Goal: Information Seeking & Learning: Learn about a topic

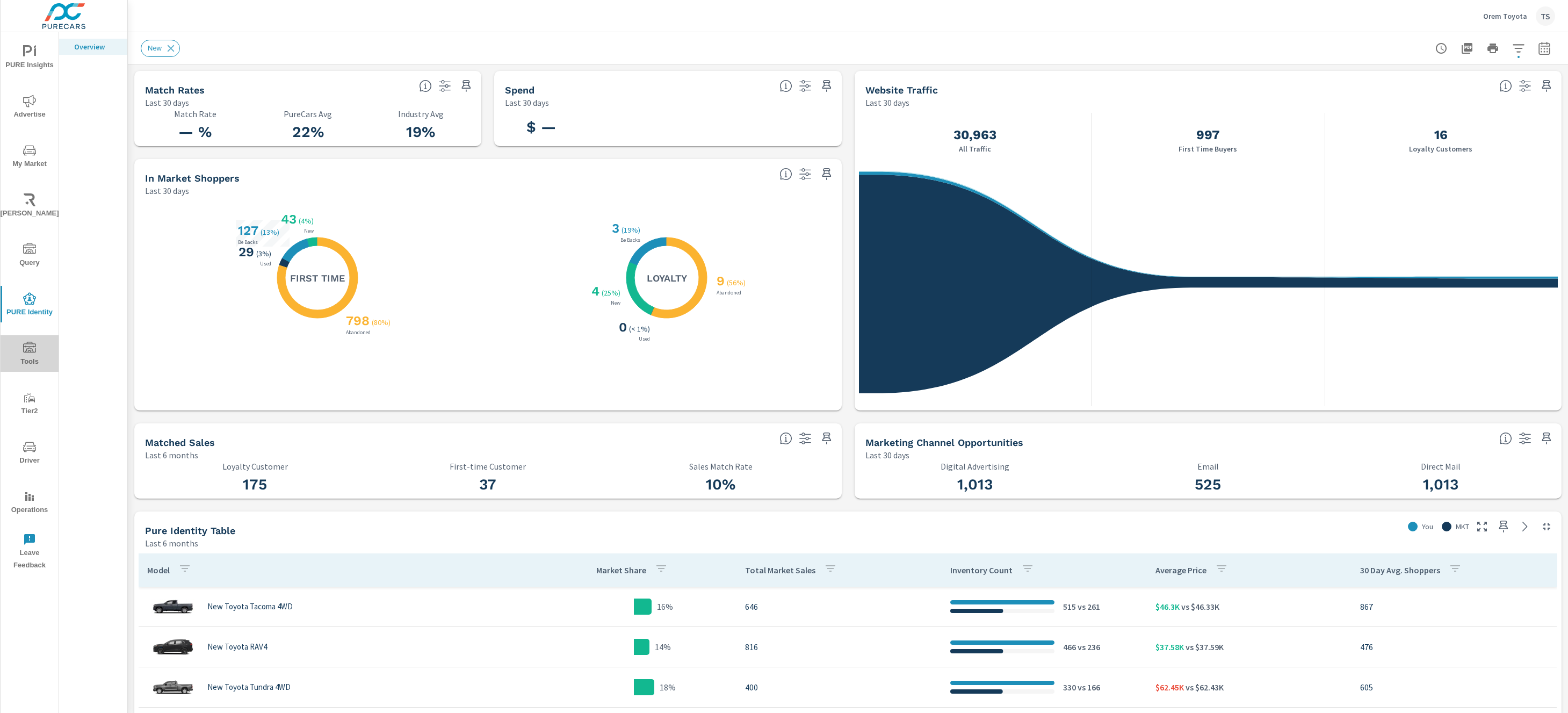
click at [25, 370] on button "Tools" at bounding box center [30, 353] width 58 height 36
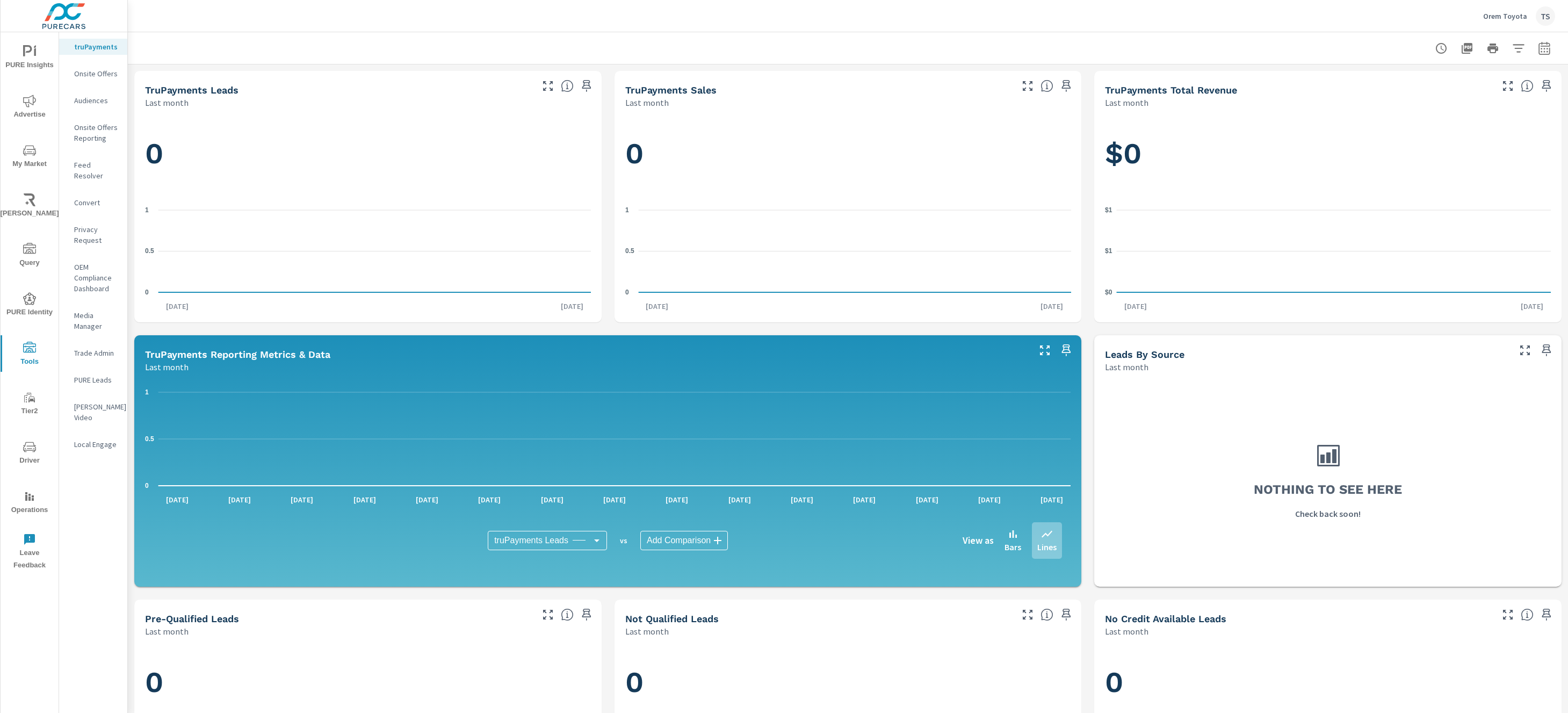
click at [36, 405] on span "Tier2" at bounding box center [29, 404] width 52 height 26
click at [29, 454] on span "Driver" at bounding box center [29, 454] width 52 height 26
click at [31, 74] on button "PURE Insights" at bounding box center [30, 56] width 58 height 36
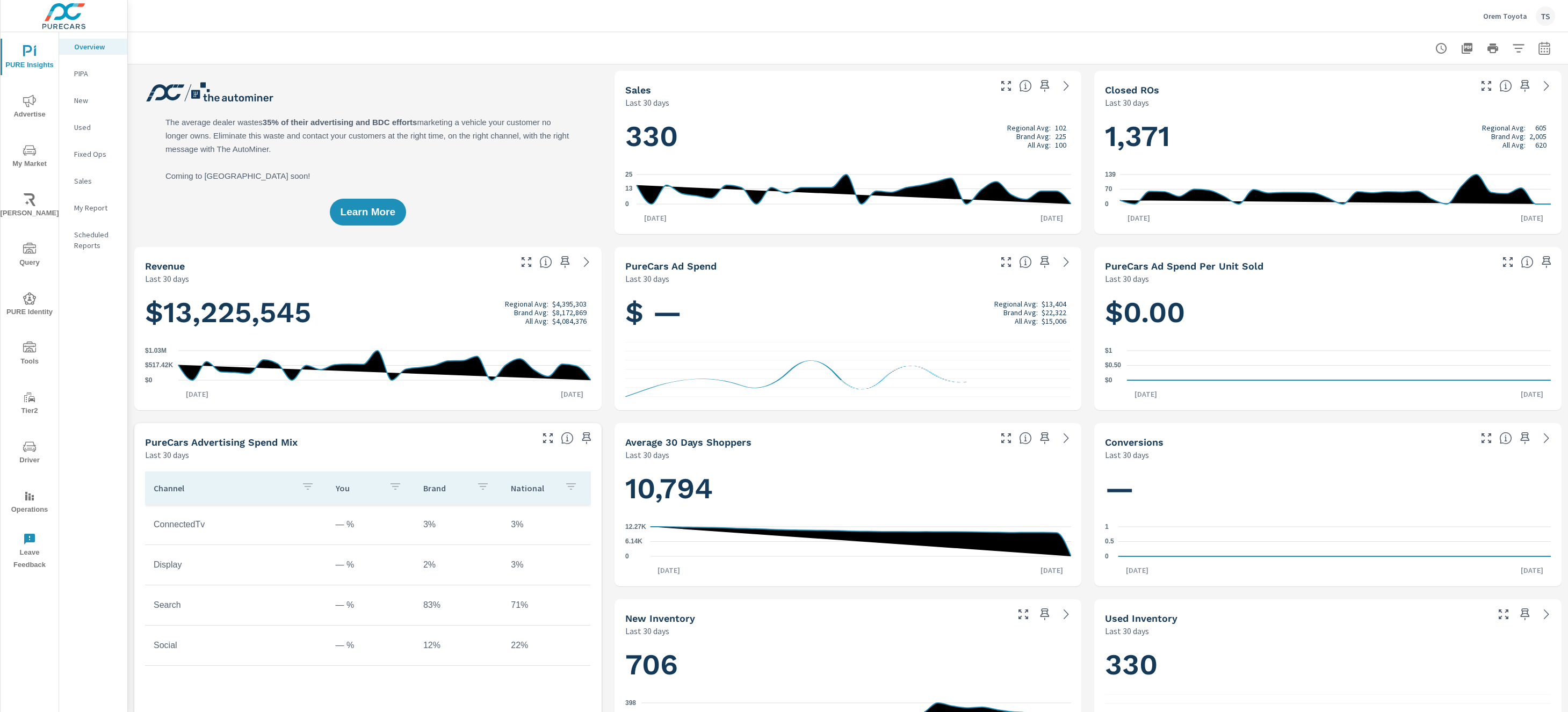
click at [685, 50] on div at bounding box center [848, 48] width 1415 height 32
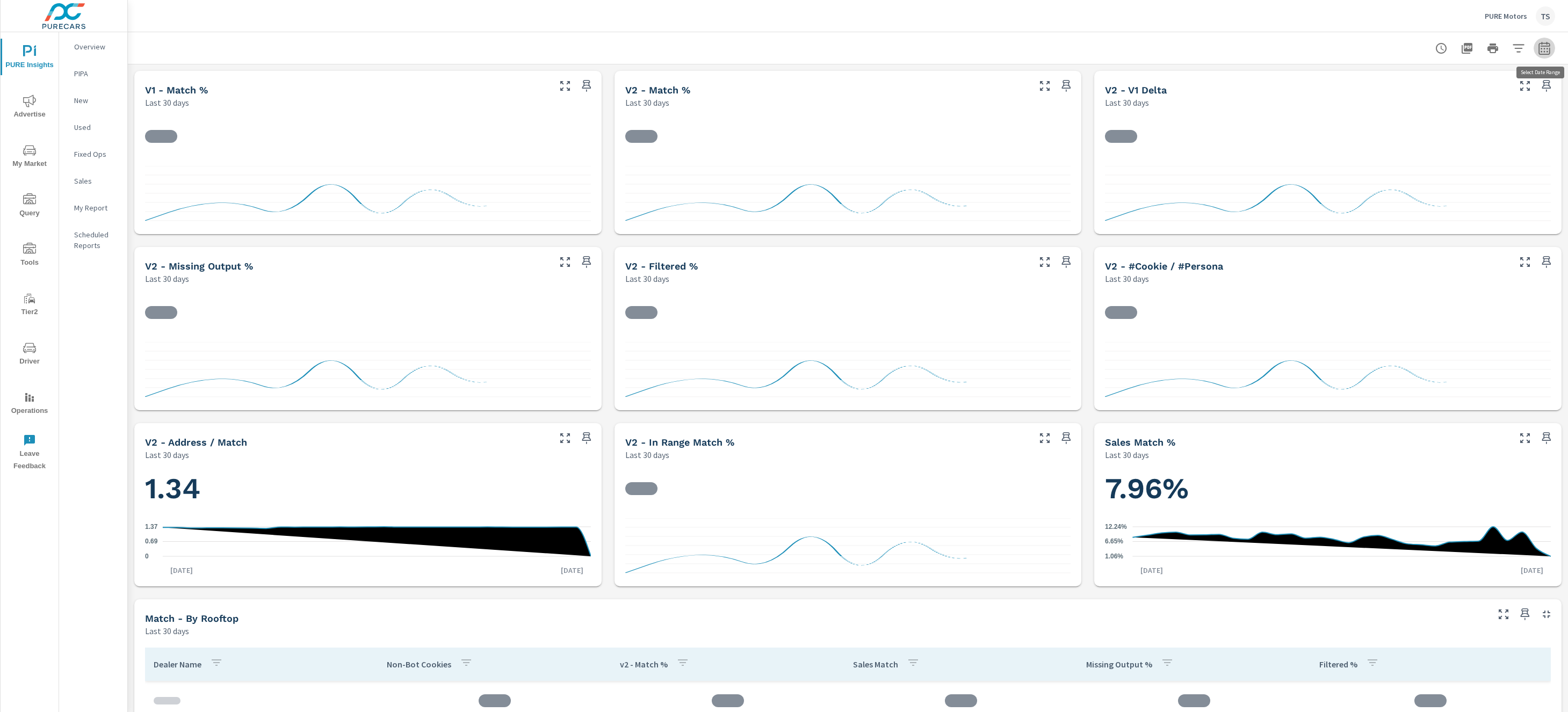
click at [1543, 49] on icon "button" at bounding box center [1545, 48] width 13 height 13
select select "Last 30 days"
click at [1521, 54] on icon "button" at bounding box center [1519, 48] width 13 height 13
click at [1402, 182] on span "PureIdentityProgram" at bounding box center [1418, 182] width 69 height 26
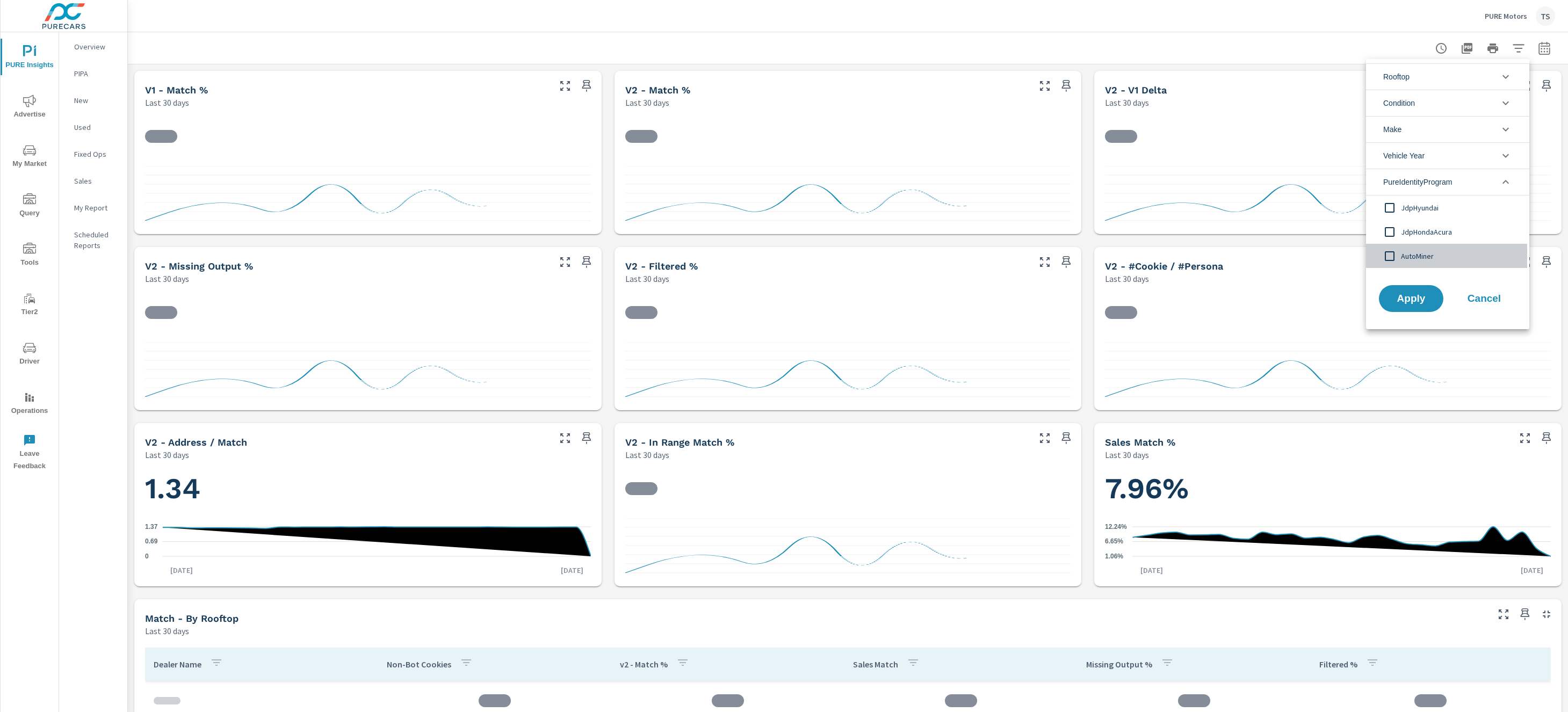
click at [1426, 246] on div "AutoMiner" at bounding box center [1447, 256] width 161 height 24
click at [1404, 290] on button "Apply" at bounding box center [1411, 298] width 67 height 28
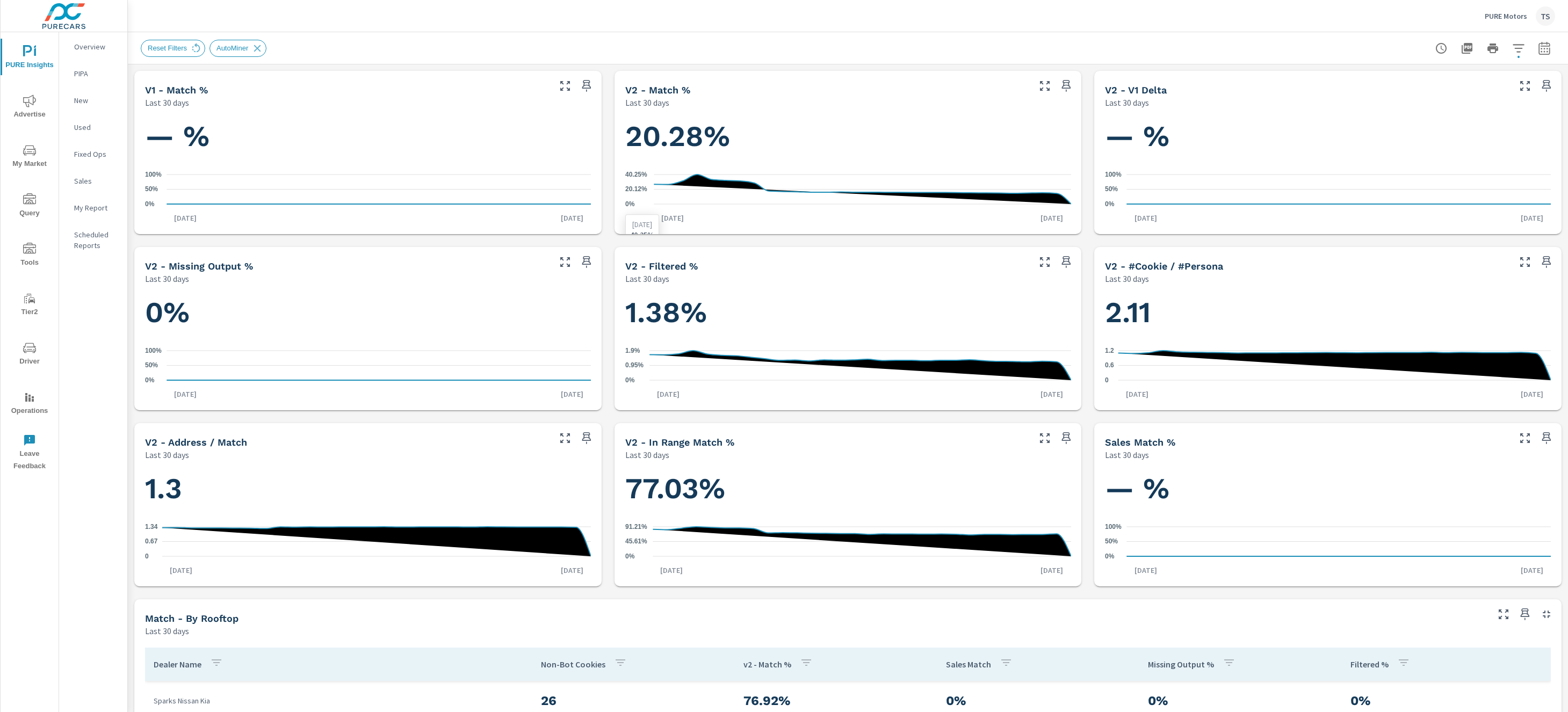
drag, startPoint x: 949, startPoint y: 171, endPoint x: 692, endPoint y: 188, distance: 257.6
click at [692, 188] on icon "0% 20.12% 40.25%" at bounding box center [848, 190] width 446 height 47
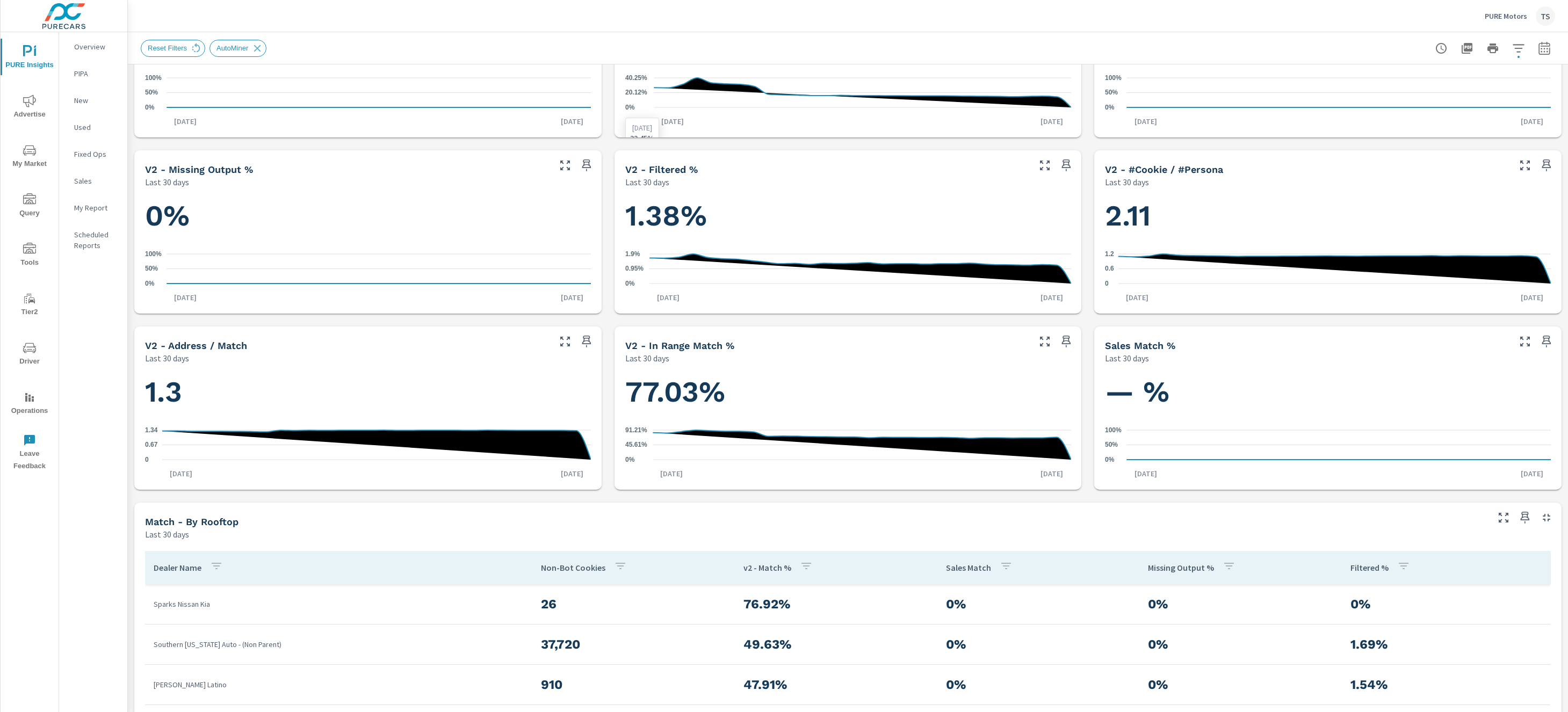
scroll to position [98, 0]
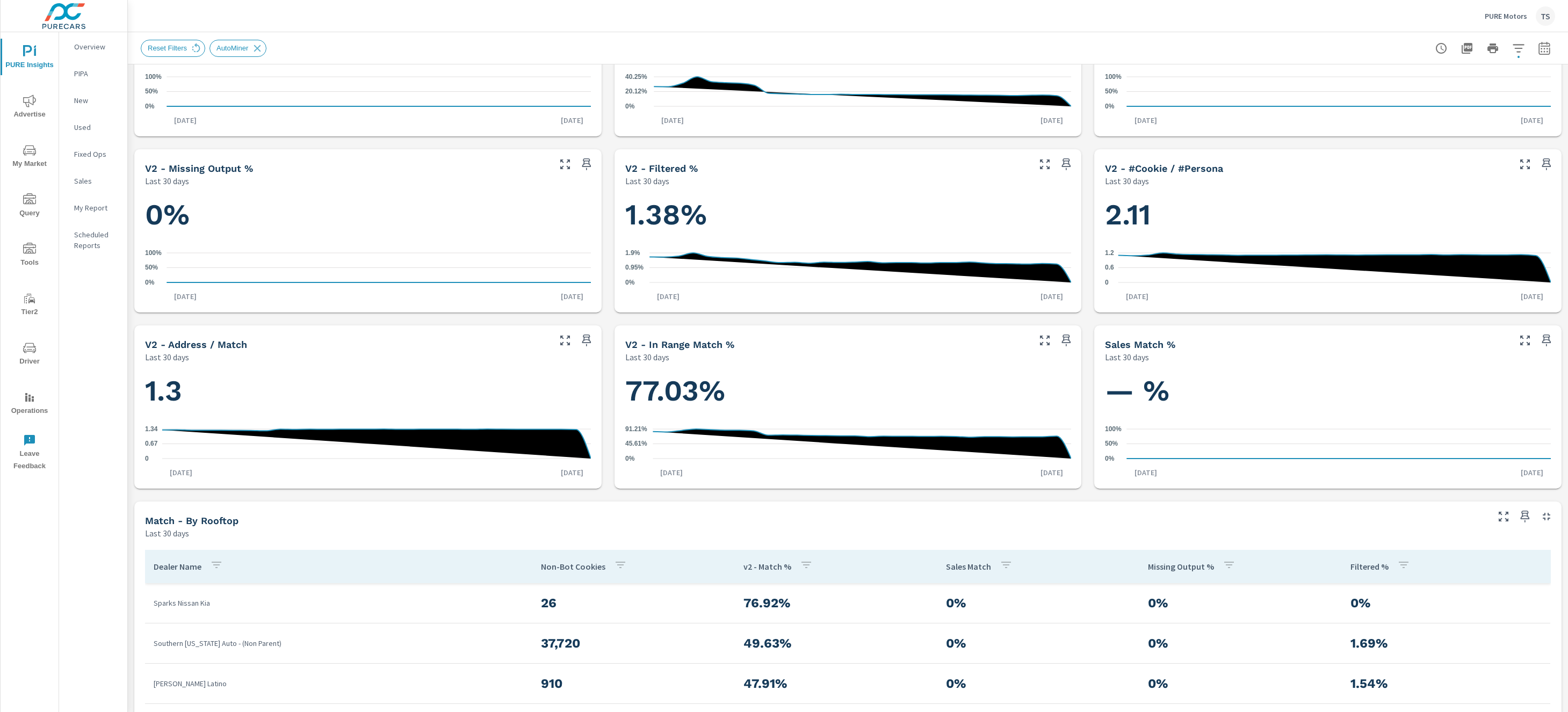
click at [36, 109] on span "Advertise" at bounding box center [29, 108] width 52 height 26
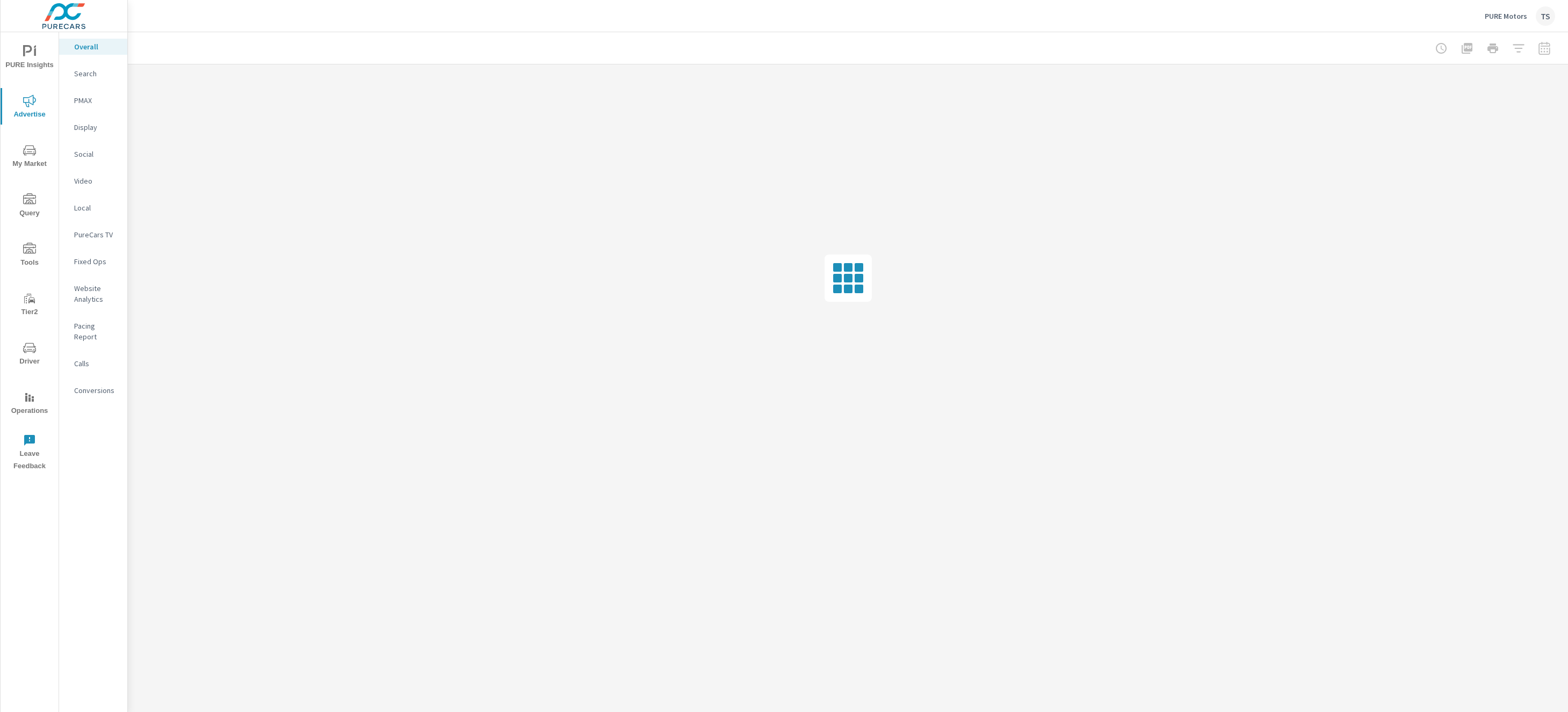
click at [98, 385] on p "Conversions" at bounding box center [96, 390] width 45 height 11
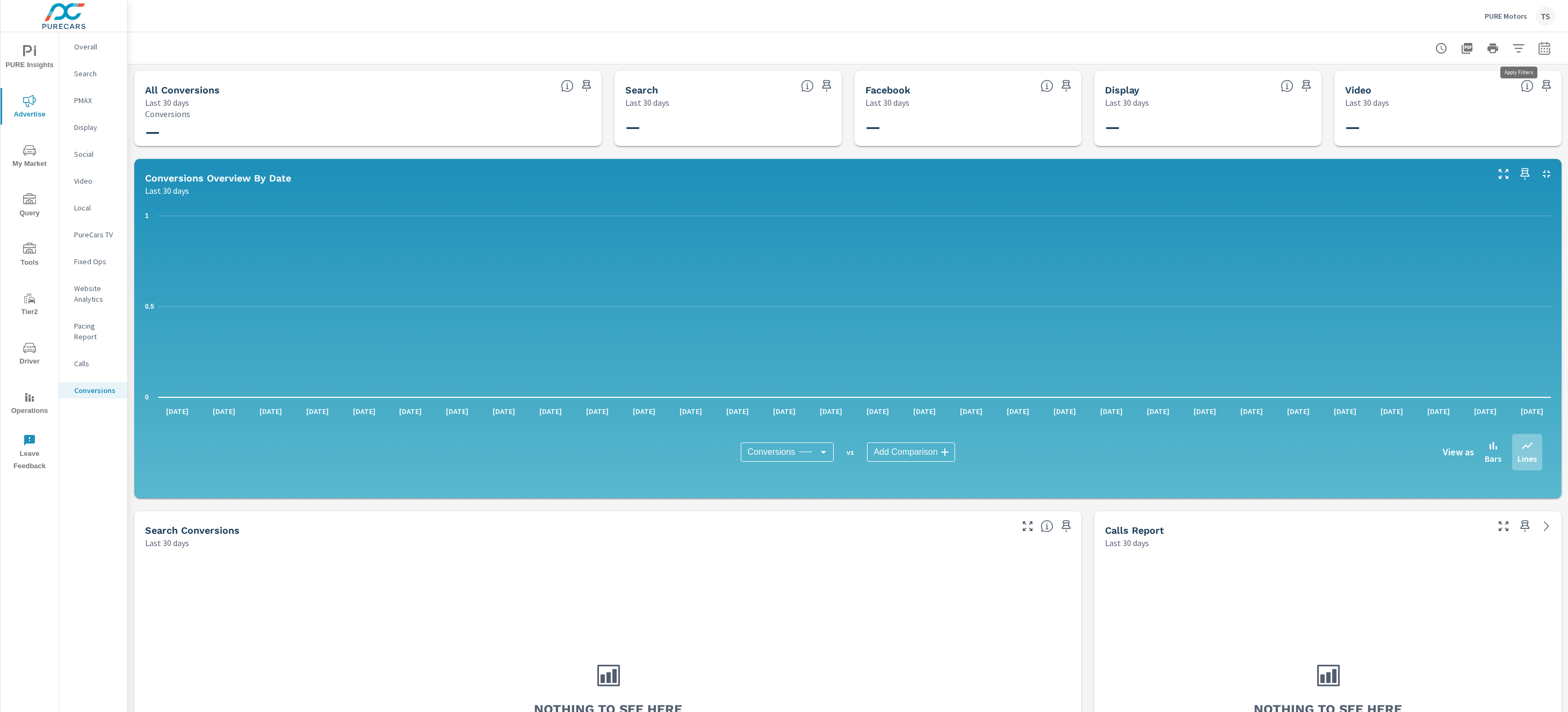
click at [1524, 45] on icon "button" at bounding box center [1519, 48] width 13 height 13
click at [1551, 48] on div at bounding box center [784, 356] width 1568 height 712
click at [1556, 48] on div at bounding box center [848, 48] width 1440 height 32
click at [1550, 50] on icon "button" at bounding box center [1545, 48] width 13 height 13
select select "Last 30 days"
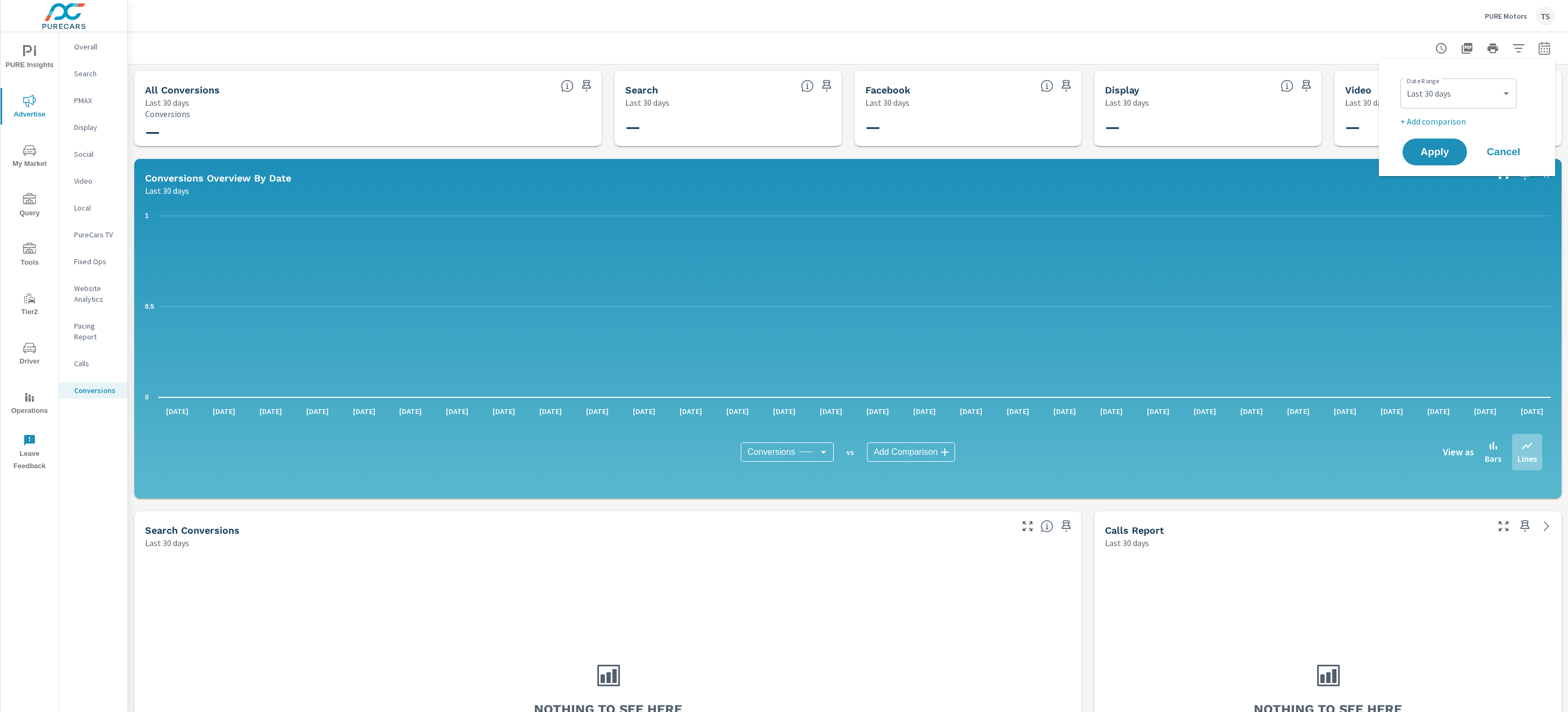
click at [1463, 120] on p "+ Add comparison" at bounding box center [1470, 121] width 137 height 13
select select "Previous period"
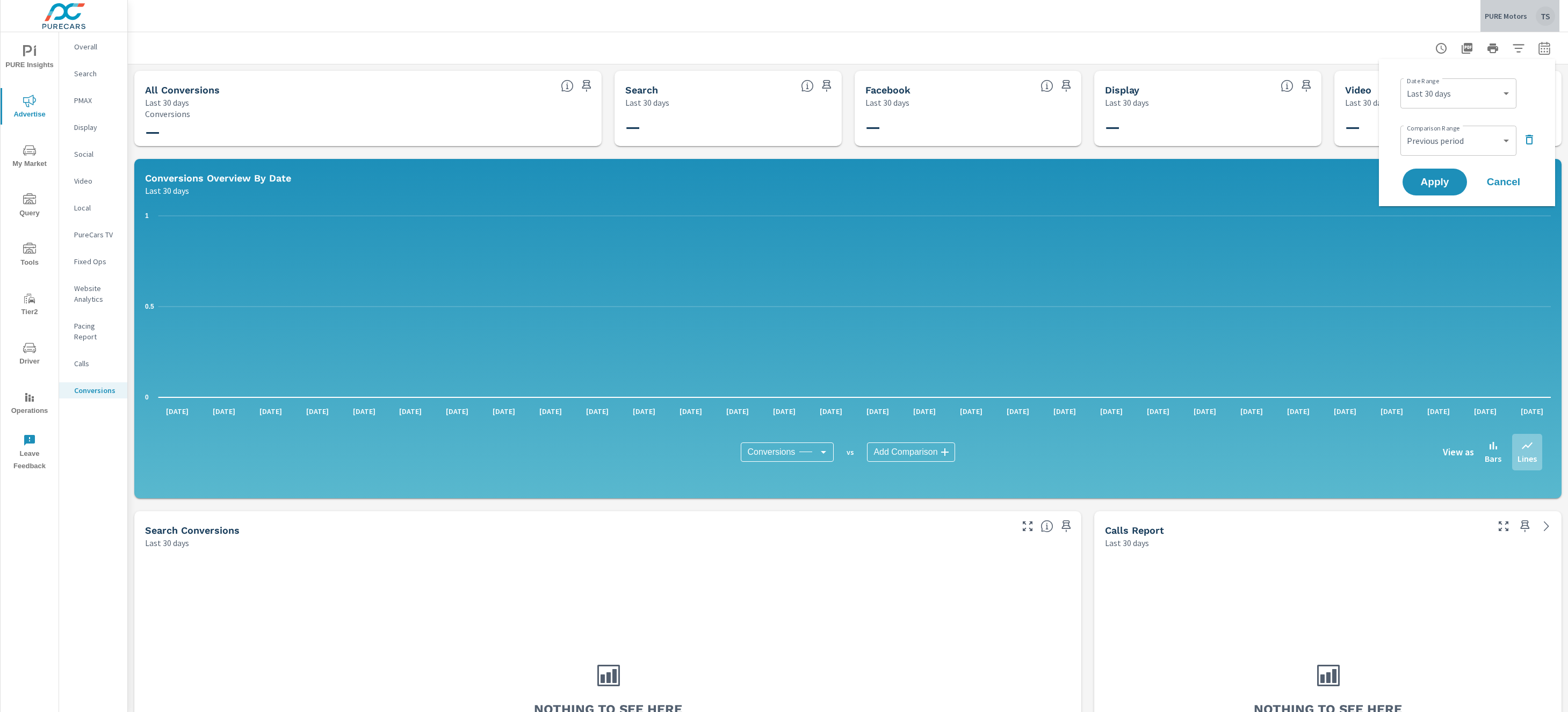
click at [1510, 9] on div "PURE Motors TS" at bounding box center [1520, 16] width 70 height 19
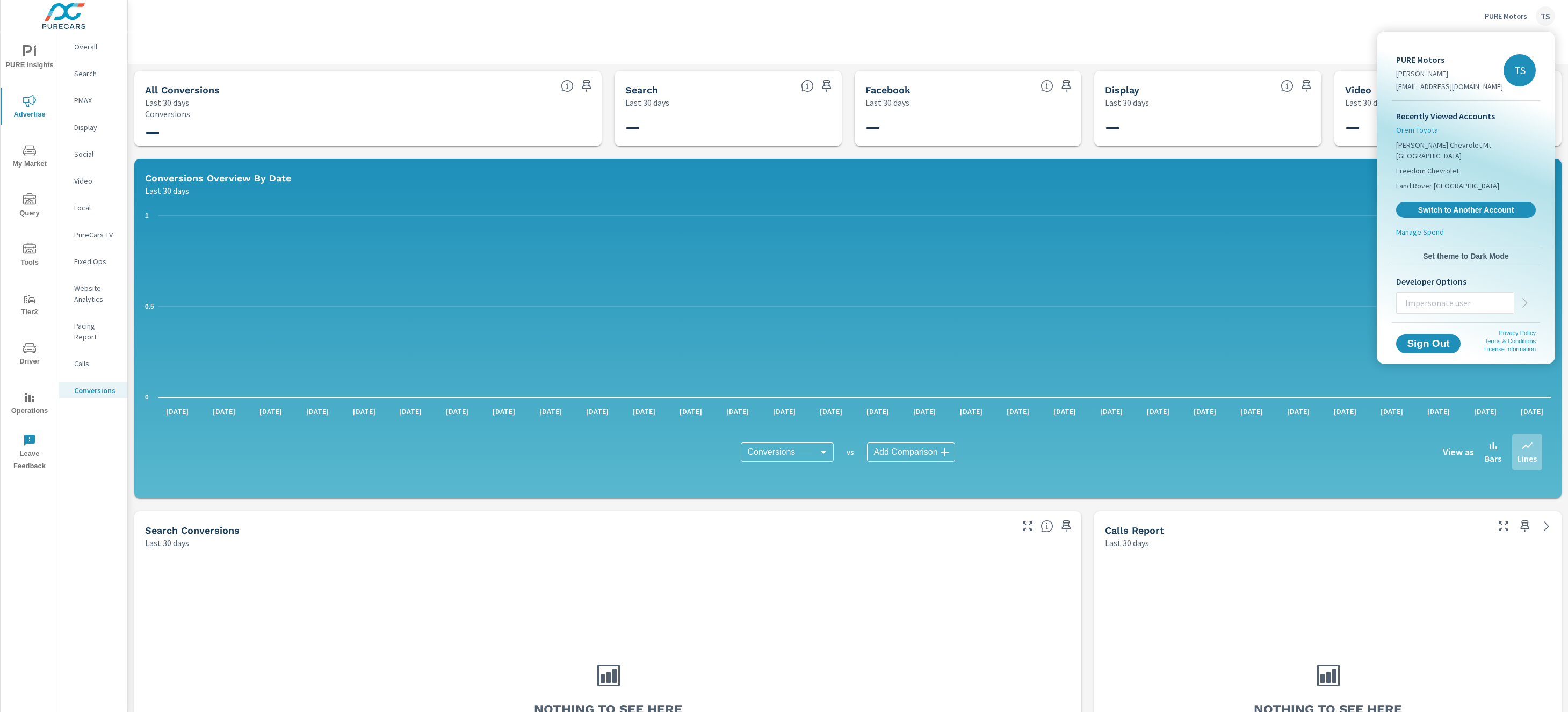
click at [1435, 134] on span "Orem Toyota" at bounding box center [1417, 130] width 42 height 11
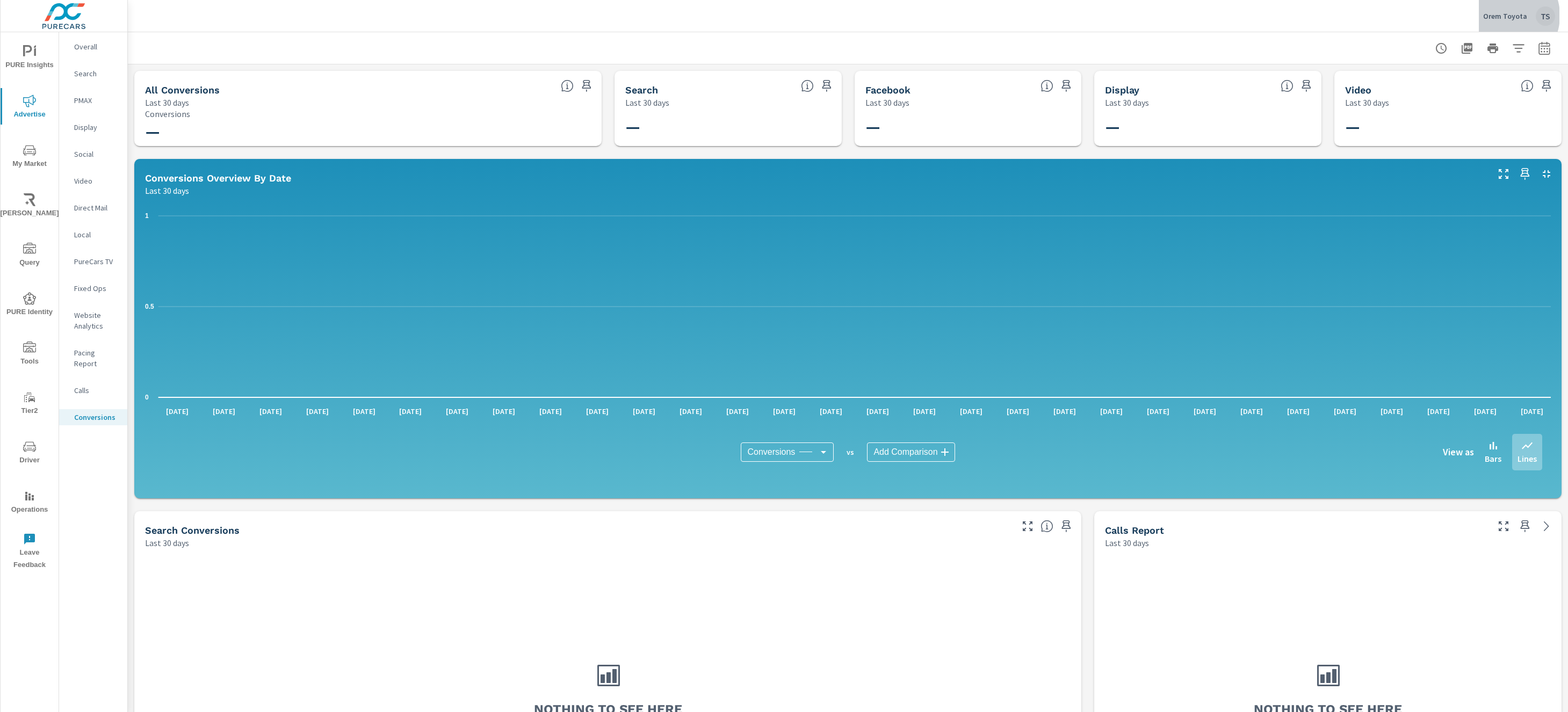
click at [1506, 16] on p "Orem Toyota" at bounding box center [1505, 16] width 44 height 10
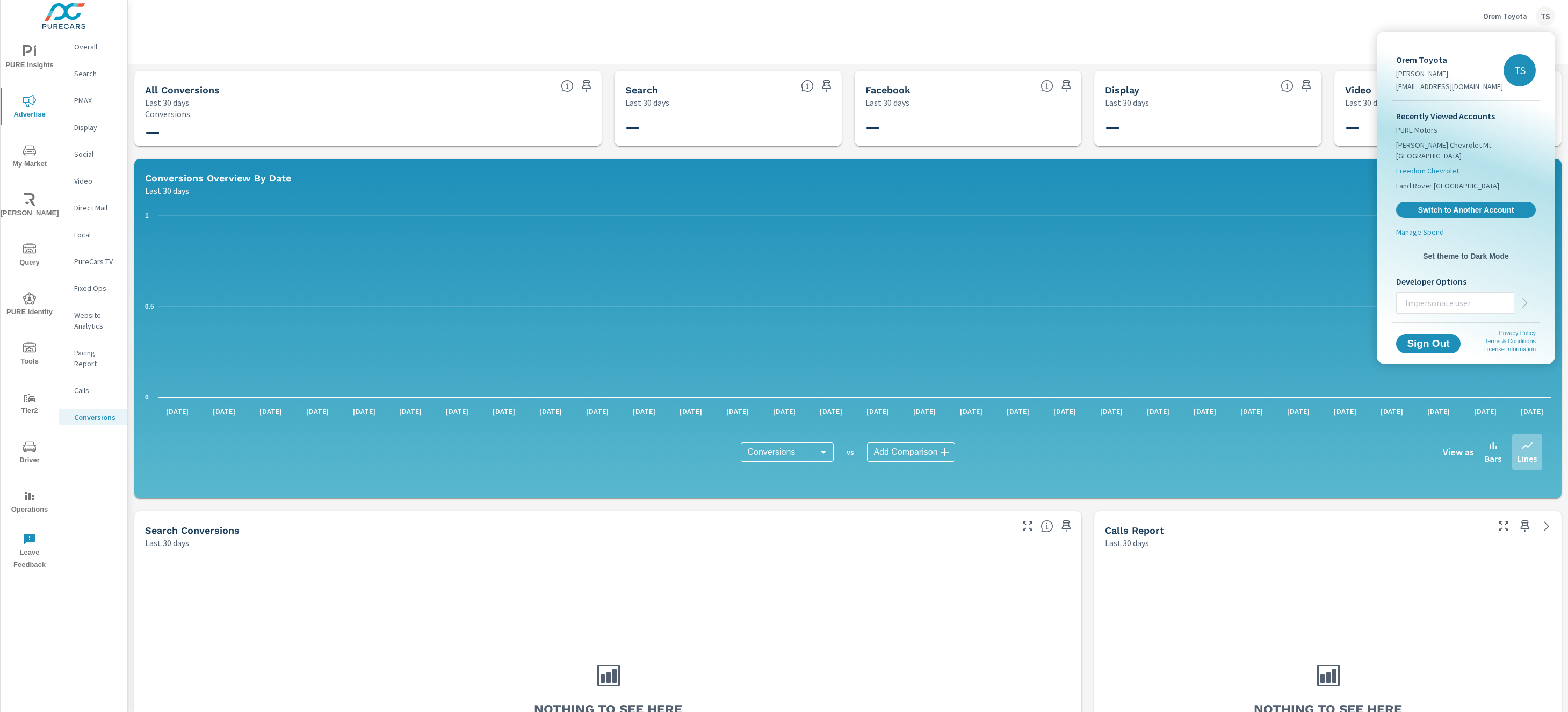
click at [1469, 164] on li "Freedom Chevrolet" at bounding box center [1466, 171] width 140 height 15
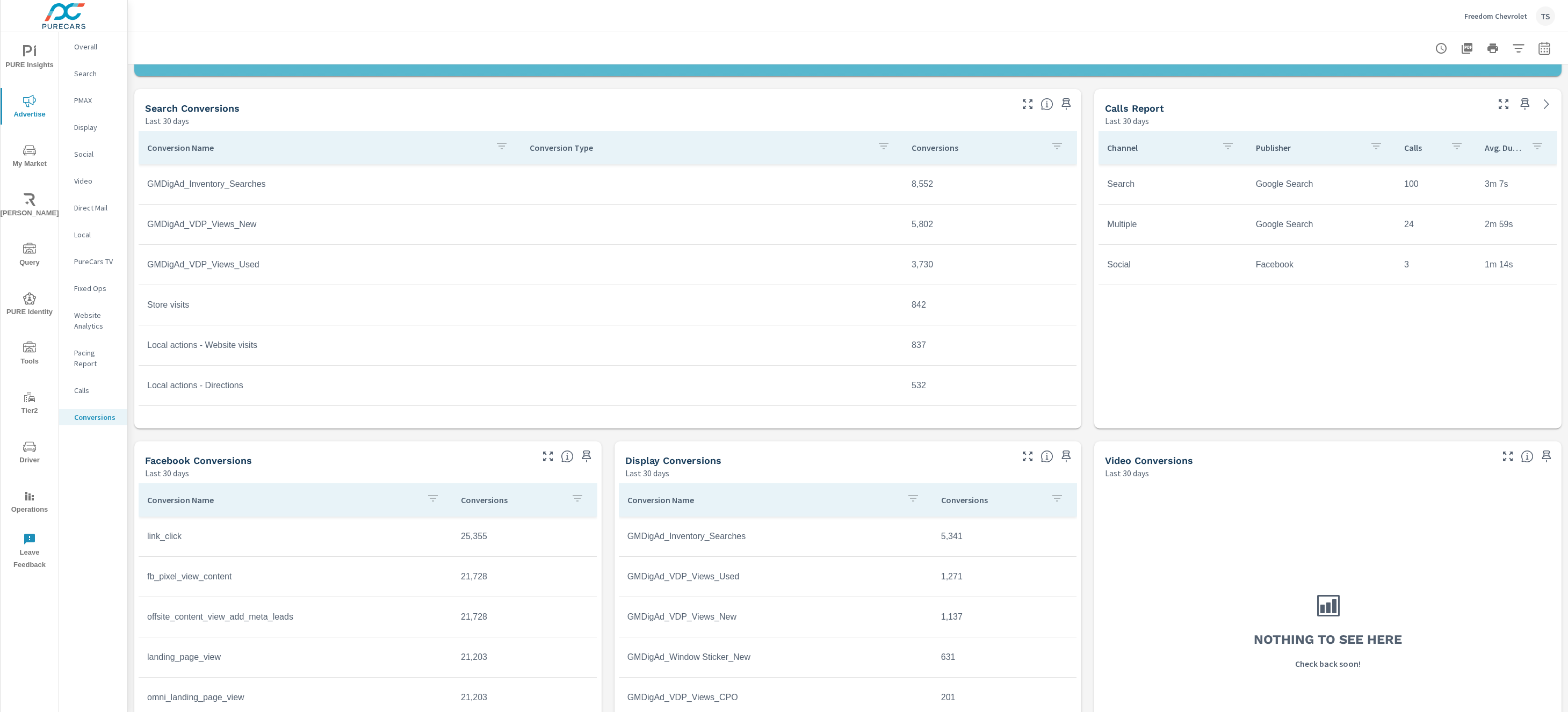
scroll to position [422, 0]
drag, startPoint x: 146, startPoint y: 330, endPoint x: 307, endPoint y: 336, distance: 161.1
click at [307, 336] on td "Local actions - Other engagements" at bounding box center [330, 331] width 382 height 27
copy td "Local actions - Other engagements"
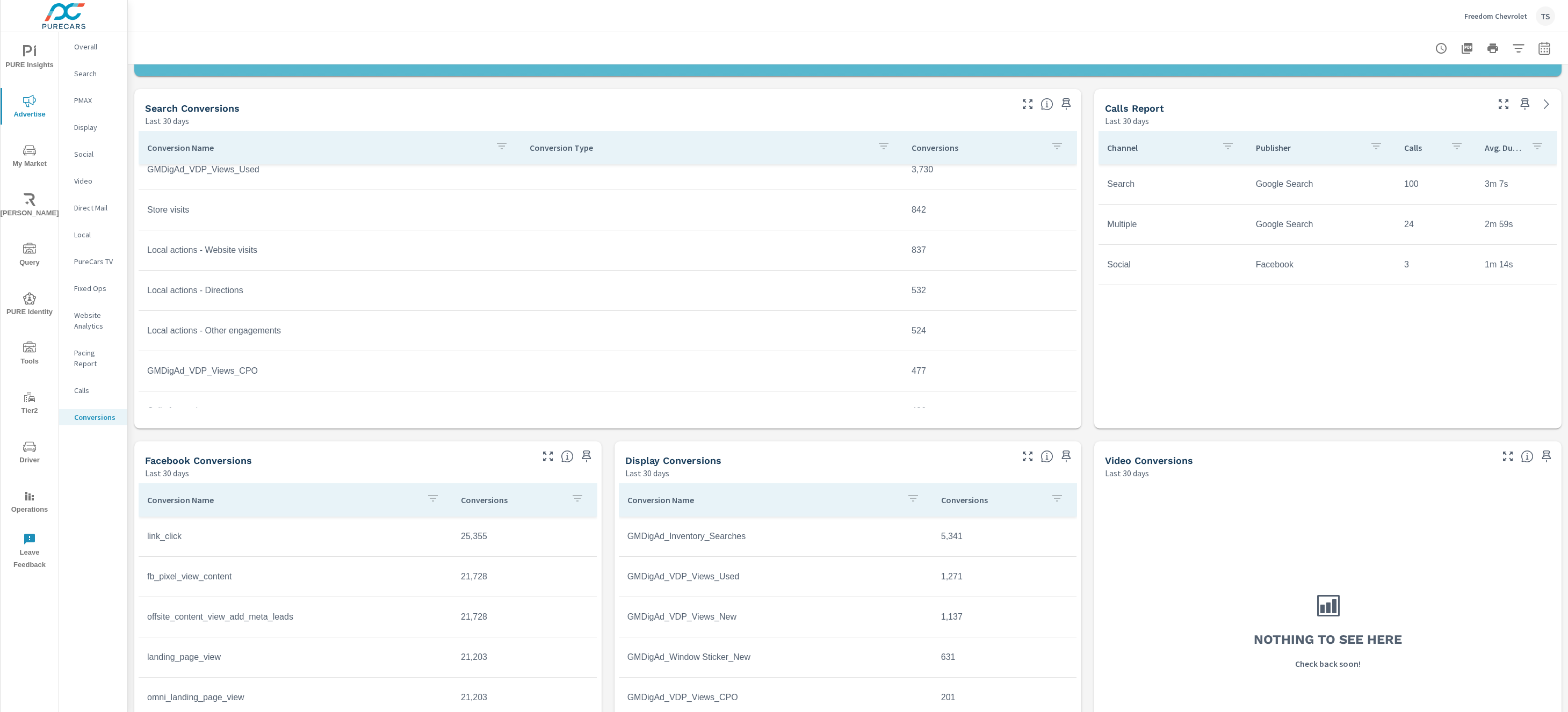
click at [324, 372] on td "GMDigAd_VDP_Views_CPO" at bounding box center [330, 371] width 382 height 27
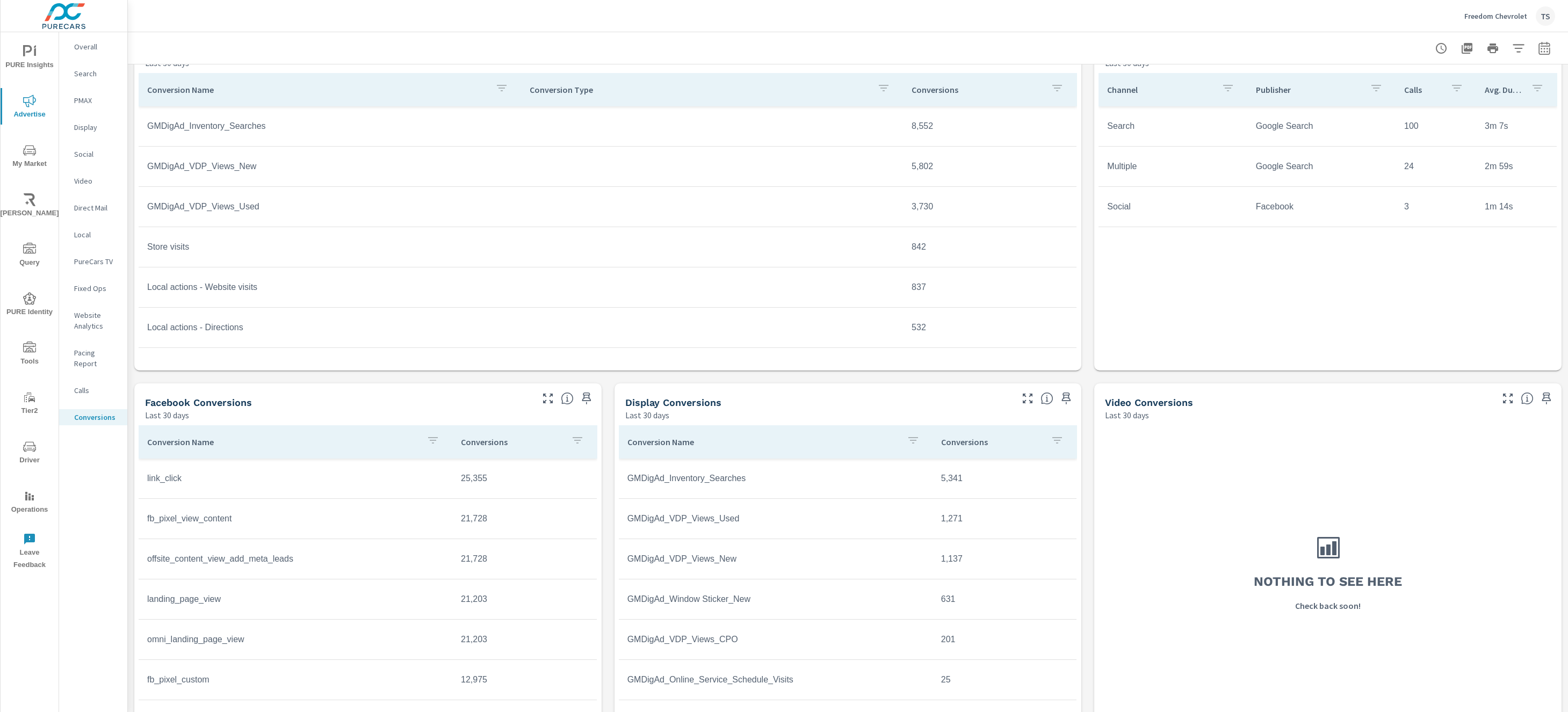
scroll to position [498, 0]
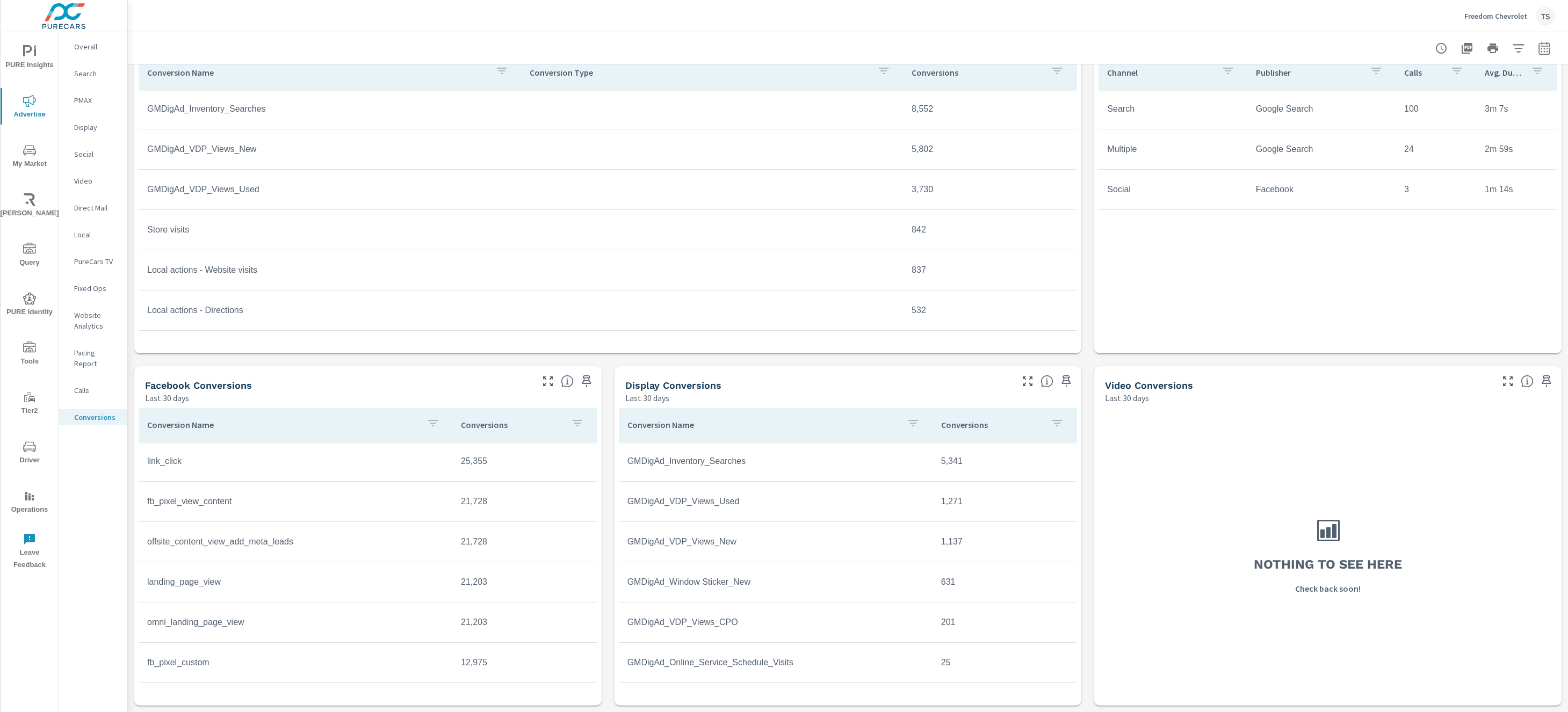
scroll to position [441, 0]
click at [6, 62] on span "PURE Insights" at bounding box center [29, 58] width 52 height 26
